Goal: Task Accomplishment & Management: Manage account settings

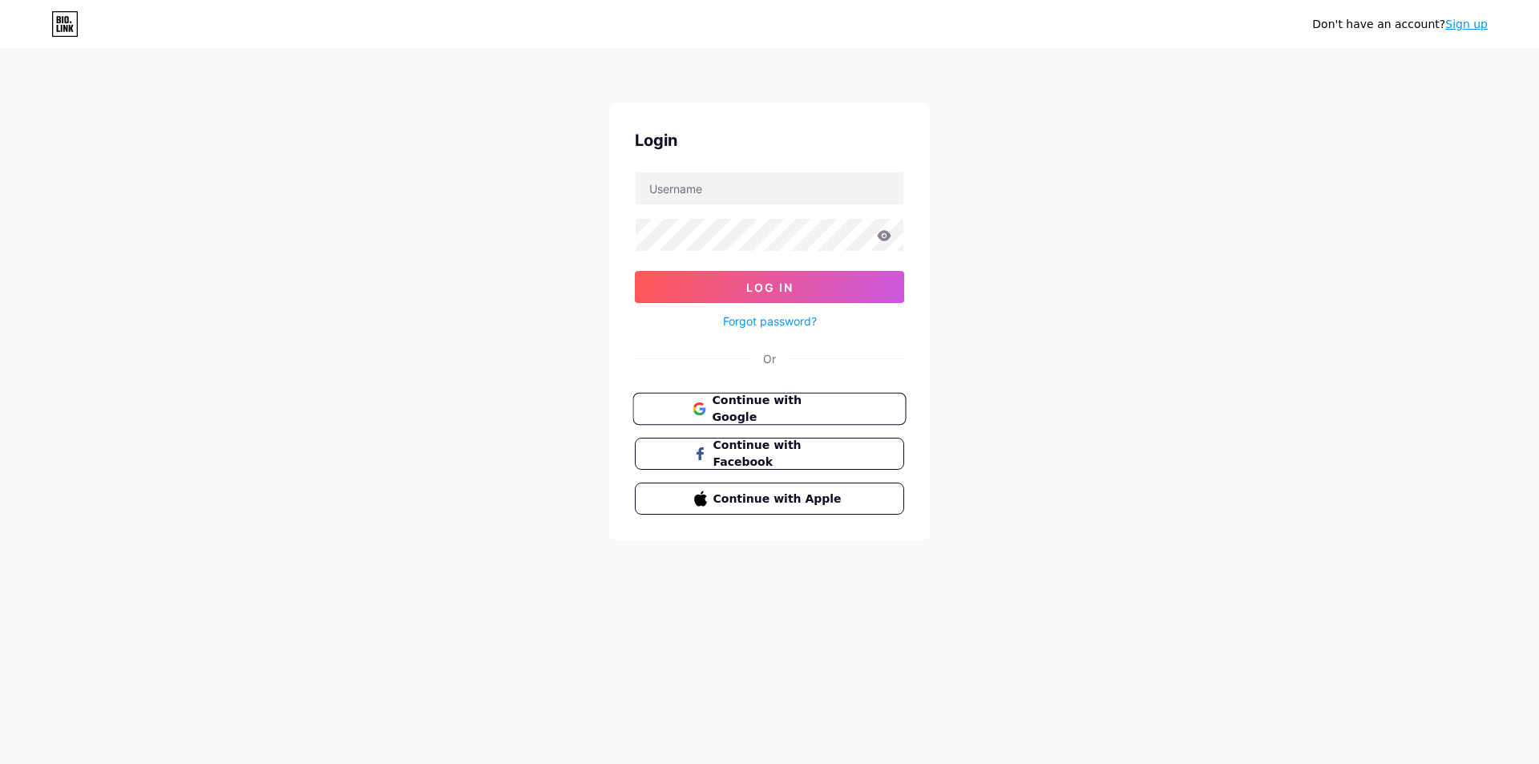
click at [765, 407] on span "Continue with Google" at bounding box center [779, 409] width 134 height 34
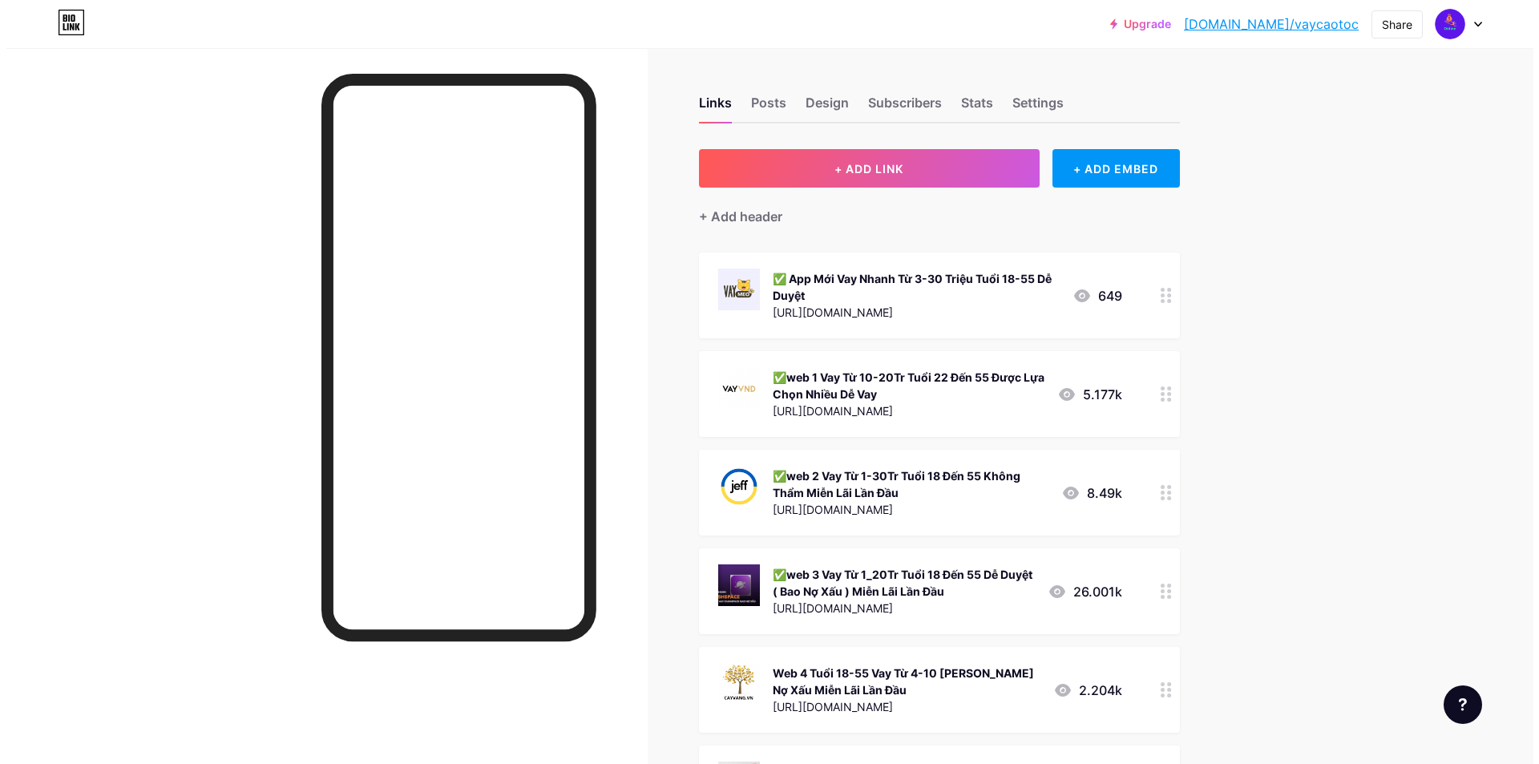
scroll to position [240, 0]
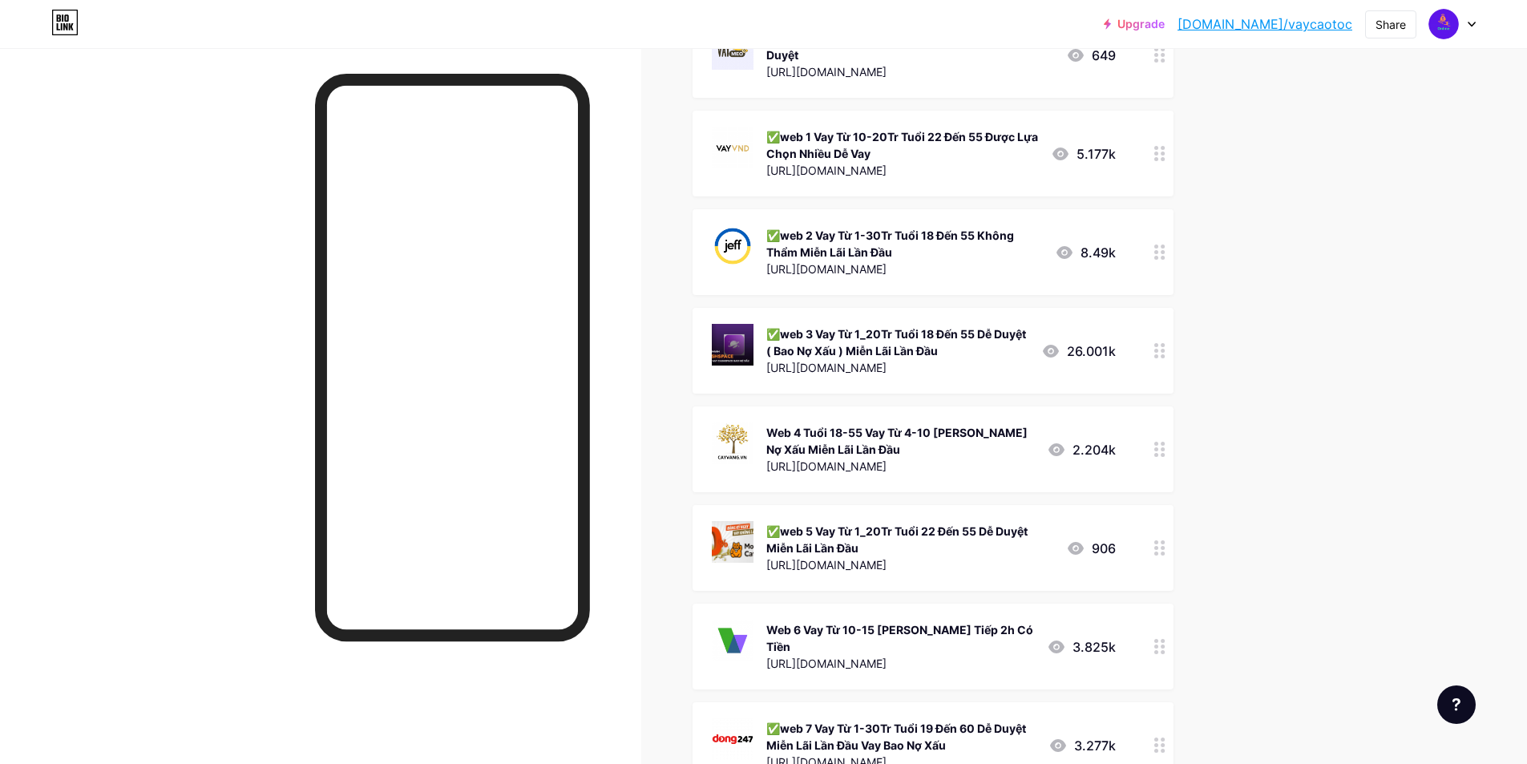
click at [940, 427] on div "Web 4 Tuổi 18-55 Vay Từ 4-10 Triệu Dễ Duyệt Hỗ Trợ Nợ Xấu Miễn Lãi Lần Đầu" at bounding box center [900, 441] width 268 height 34
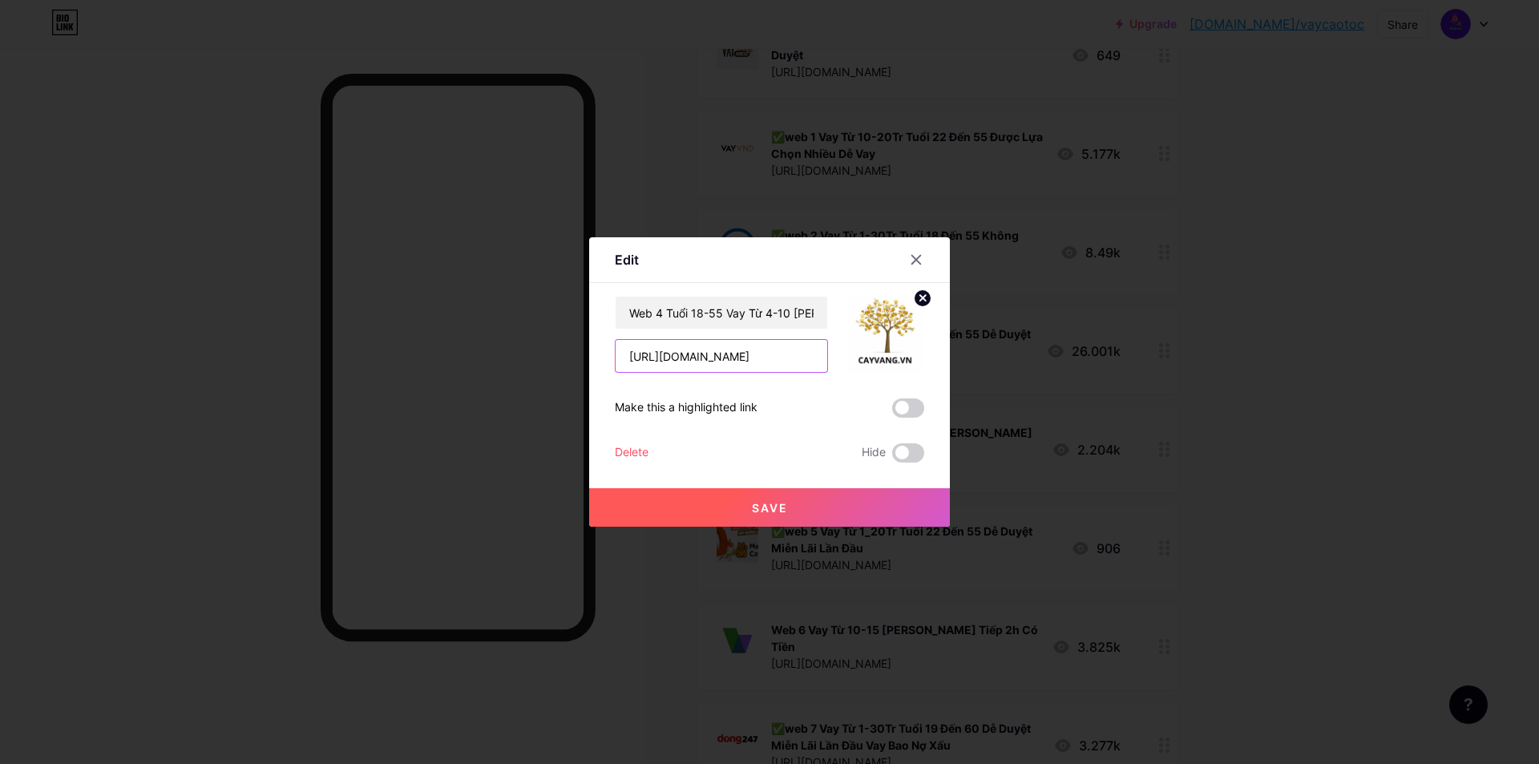
click at [811, 357] on input "https://assets.clickbuy.asia/click?a=33649&o=931" at bounding box center [721, 356] width 212 height 32
paste input "https://go.dinos.click/click?a=33649&o=935"
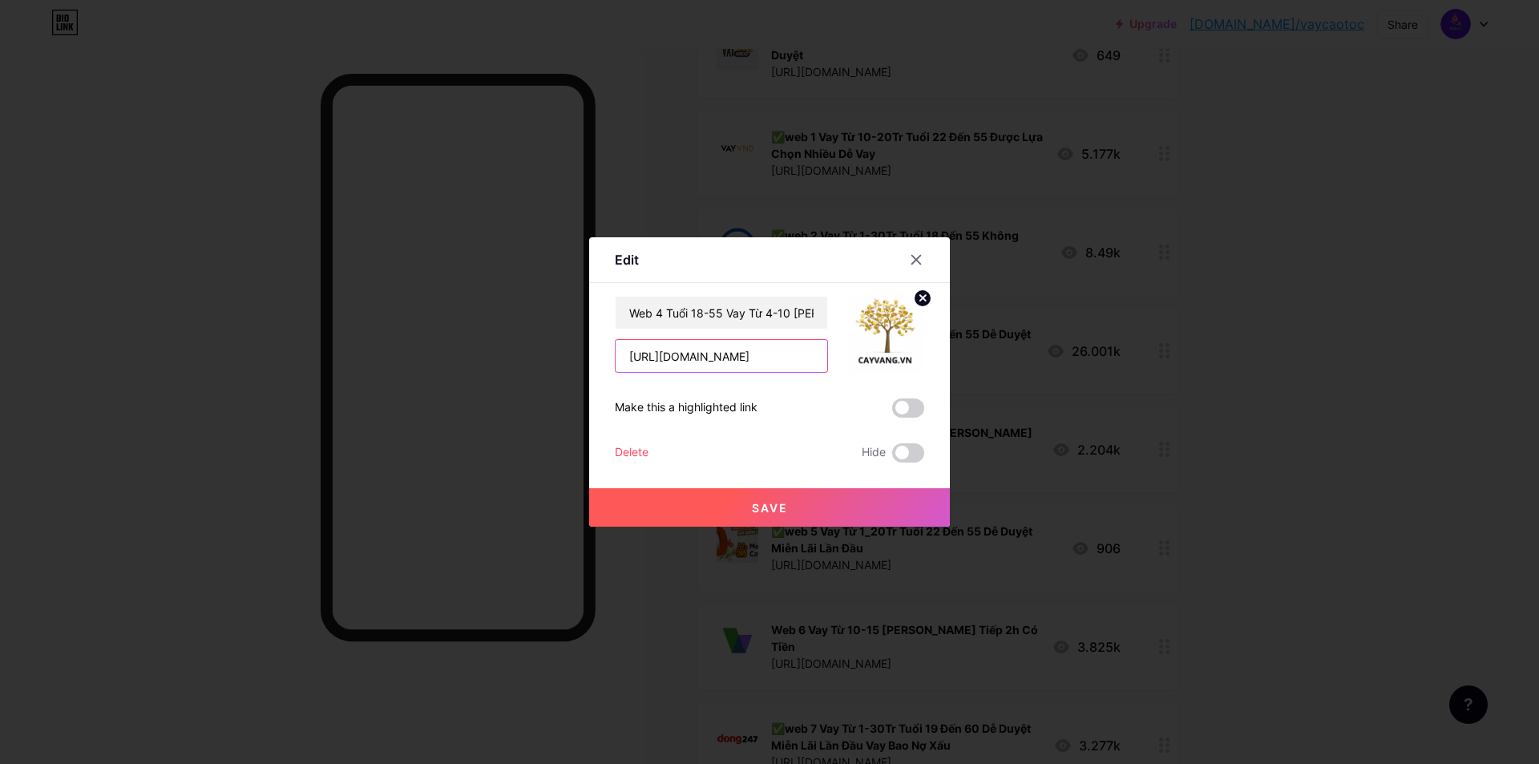
type input "https://go.dinos.click/click?a=33649&o=935"
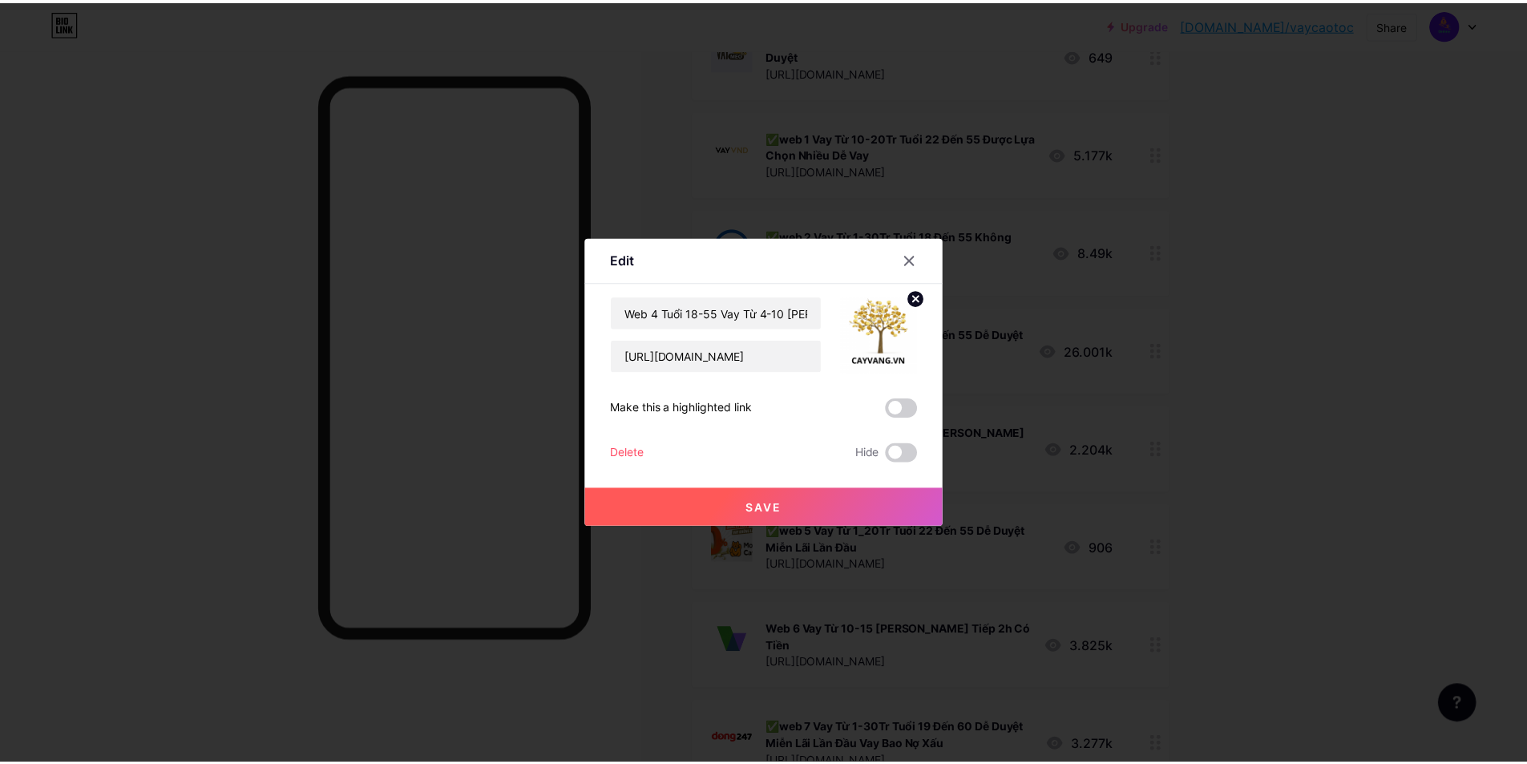
scroll to position [0, 0]
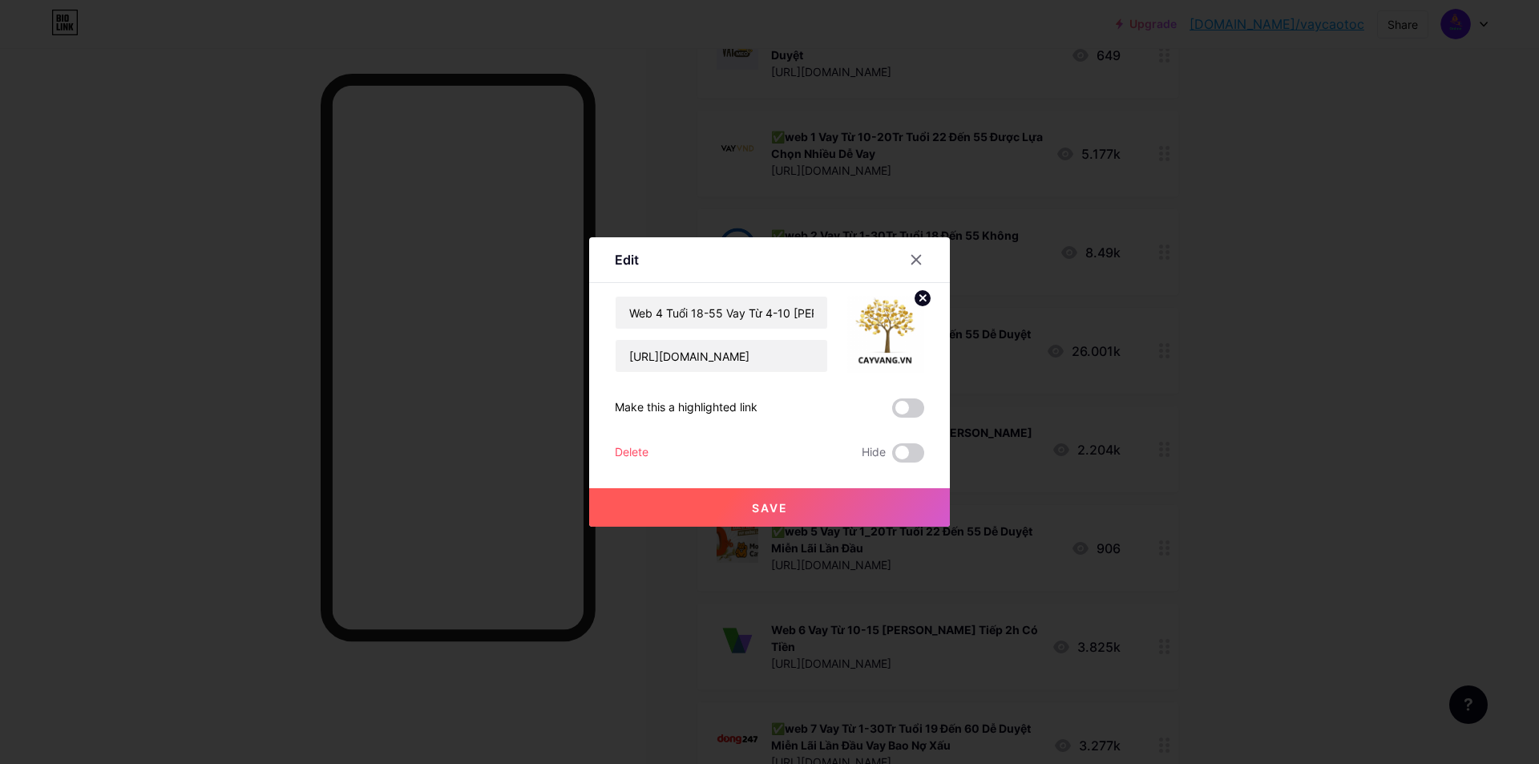
click at [761, 504] on span "Save" at bounding box center [770, 508] width 36 height 14
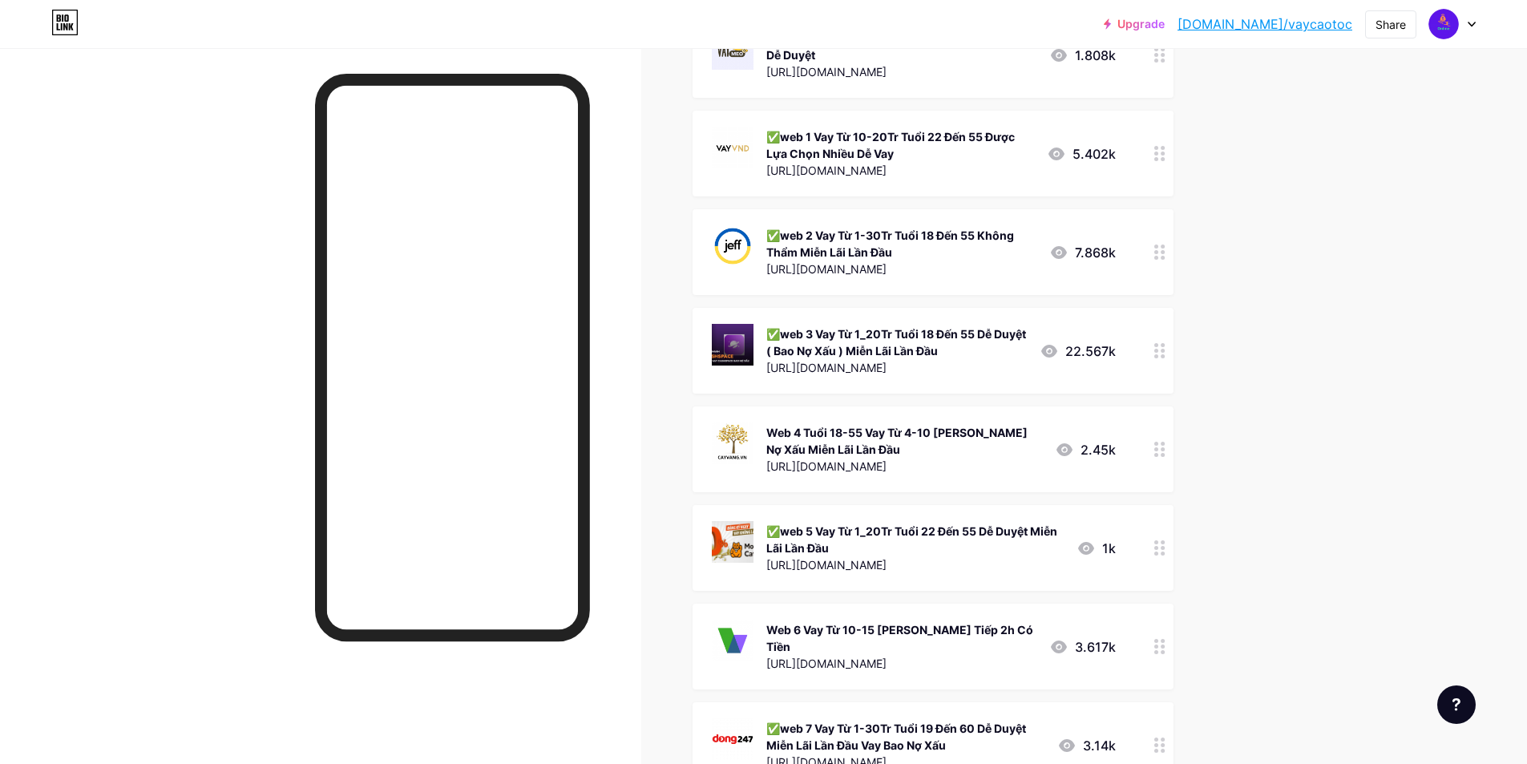
scroll to position [561, 0]
